Goal: Navigation & Orientation: Find specific page/section

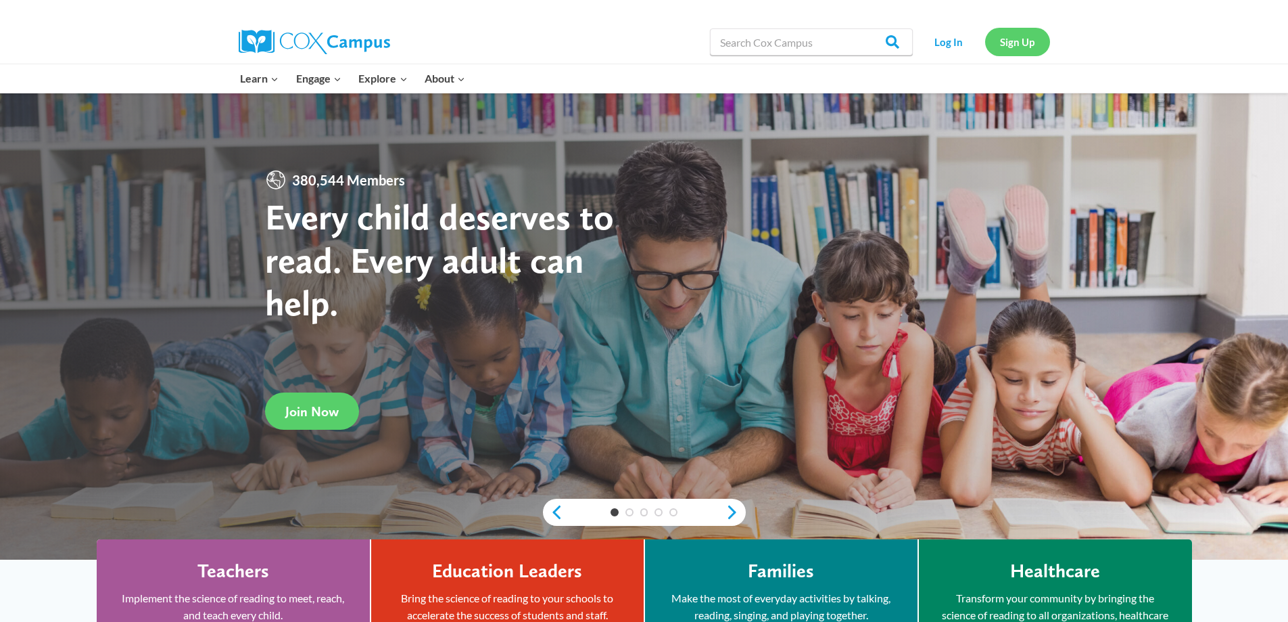
click at [1015, 41] on link "Sign Up" at bounding box center [1017, 42] width 65 height 28
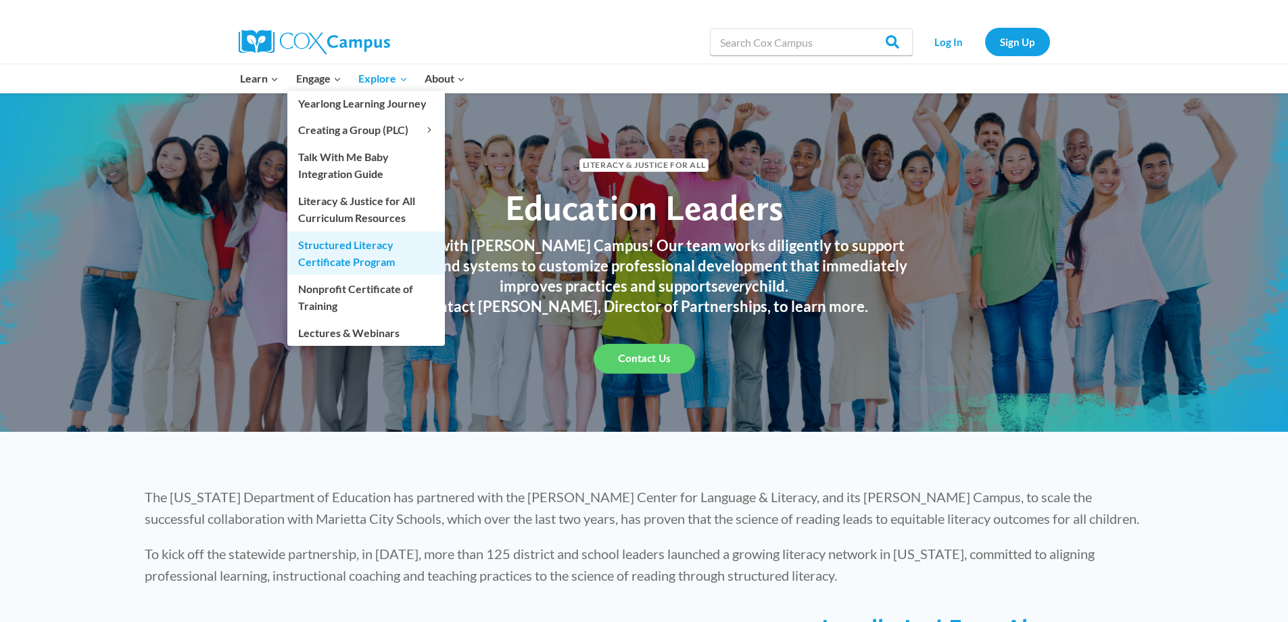
click at [355, 258] on link "Structured Literacy Certificate Program" at bounding box center [366, 252] width 158 height 43
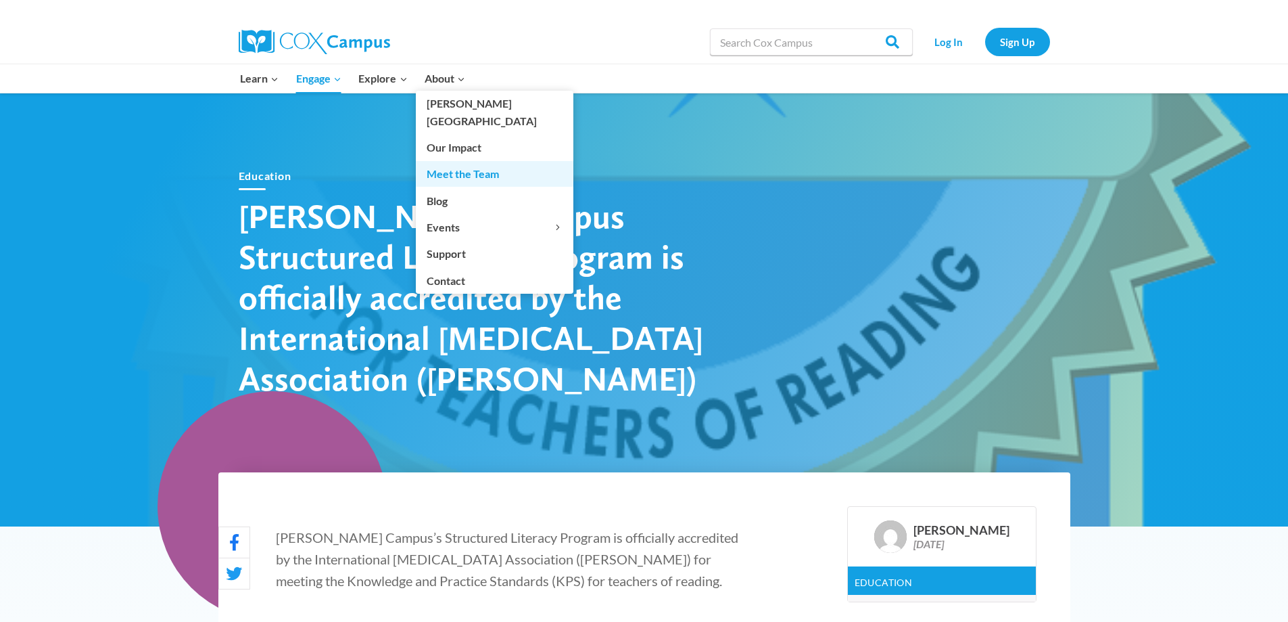
click at [453, 163] on link "Meet the Team" at bounding box center [495, 174] width 158 height 26
